Goal: Communication & Community: Answer question/provide support

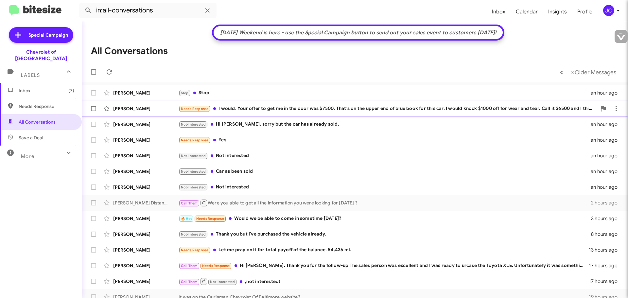
type input "jcottman@ourismancars.com"
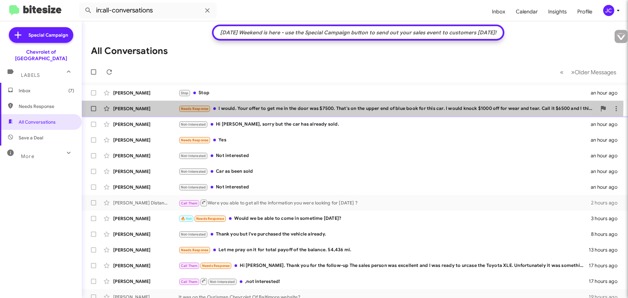
click at [316, 105] on div "Needs Response I would. Your offer to get me in the door was $7500. That's on t…" at bounding box center [388, 109] width 418 height 8
